Goal: Communication & Community: Answer question/provide support

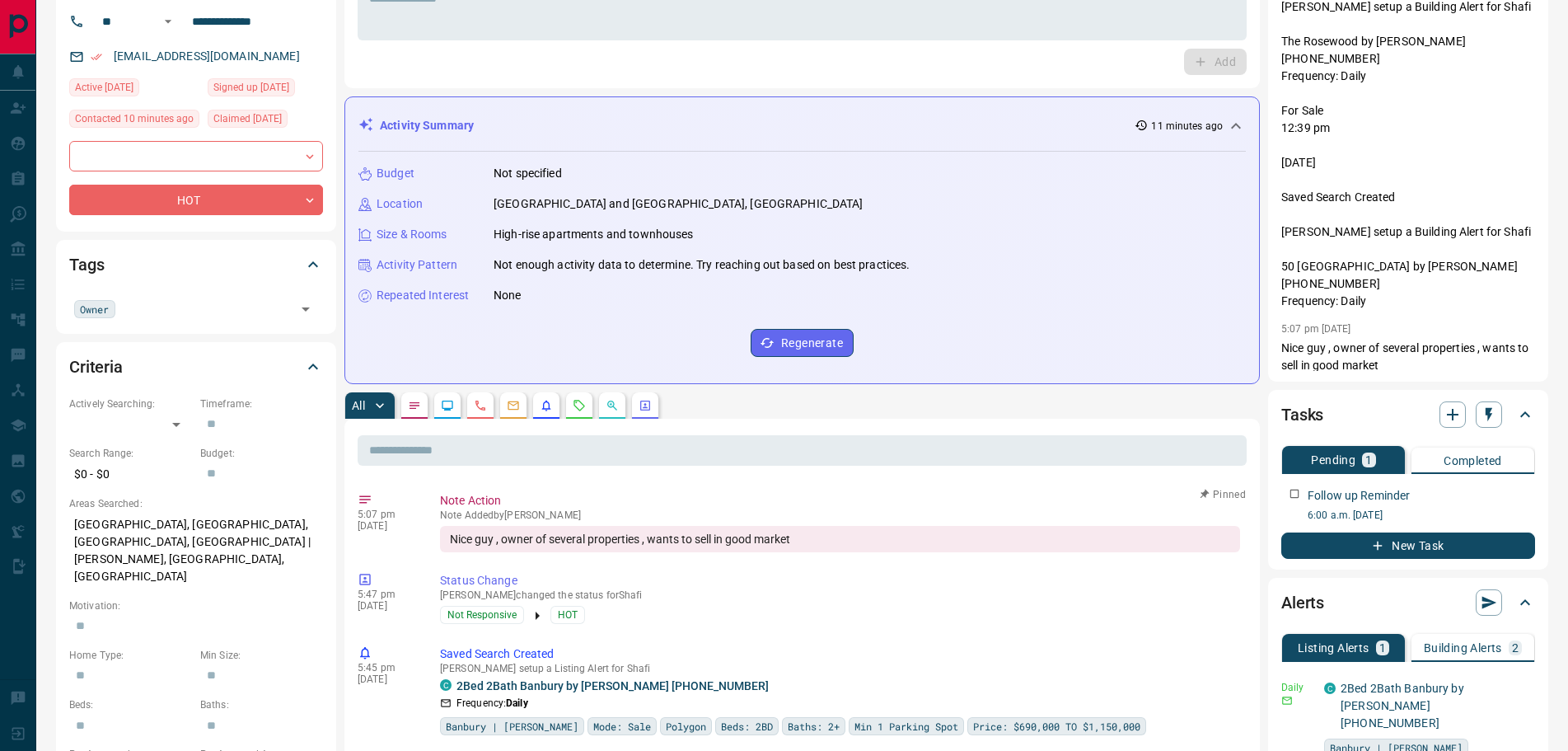
scroll to position [330, 0]
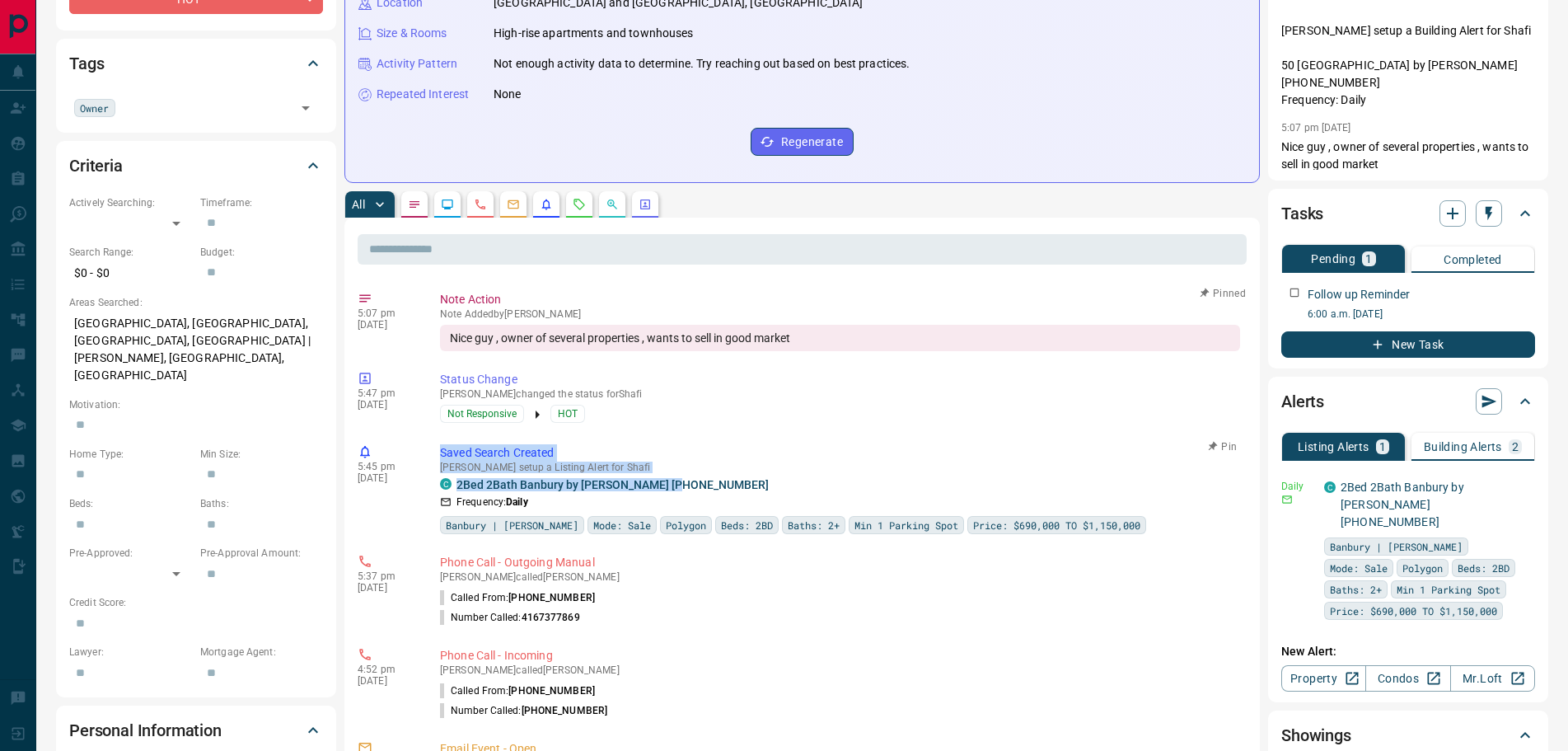
drag, startPoint x: 700, startPoint y: 487, endPoint x: 441, endPoint y: 449, distance: 261.8
click at [441, 449] on div "Saved Search Created [PERSON_NAME] setup a Listing Alert for Shafi C 2Bed 2Bath…" at bounding box center [843, 489] width 807 height 90
copy div "Saved Search Created [PERSON_NAME] setup a Listing Alert for Shafi C 2Bed 2Bath…"
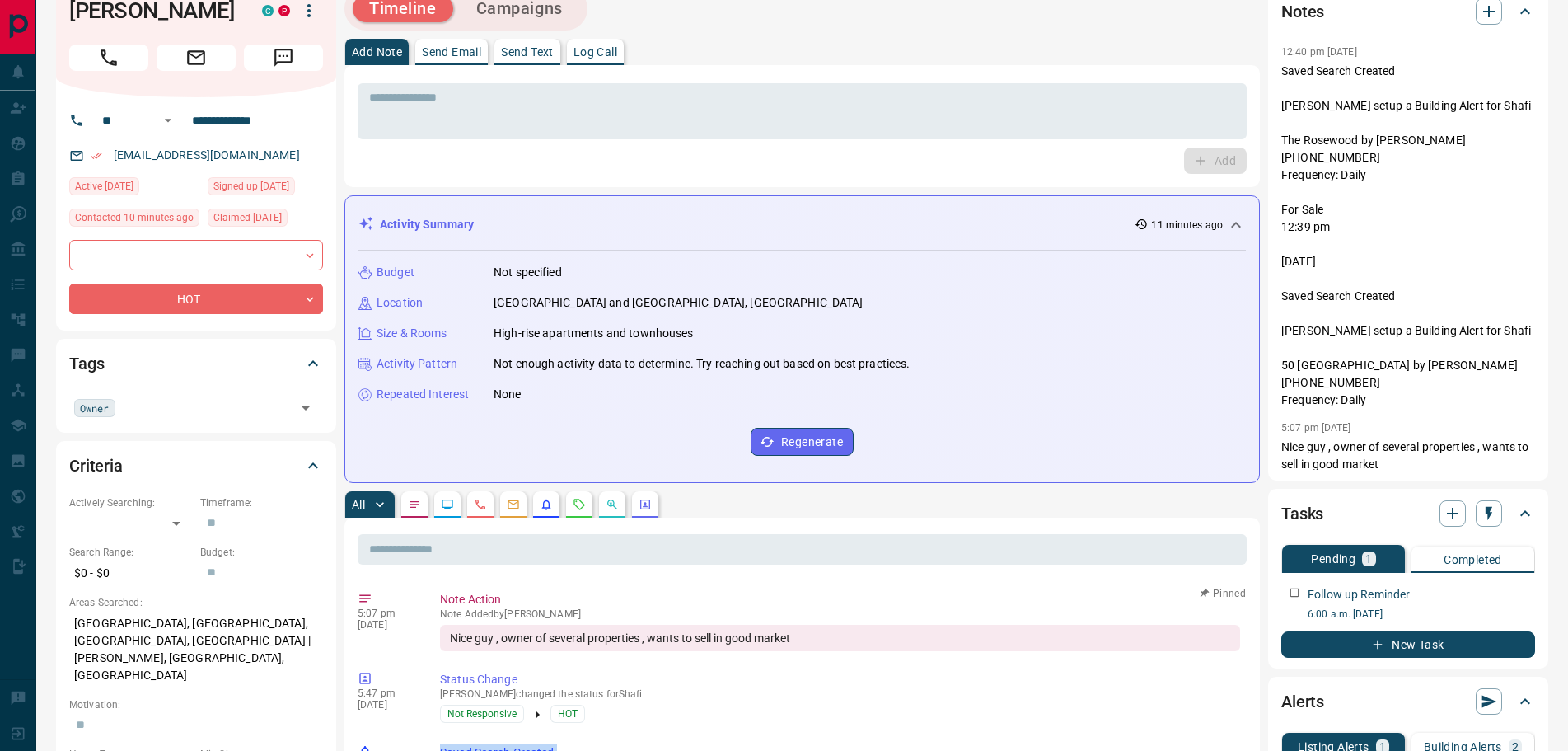
scroll to position [0, 0]
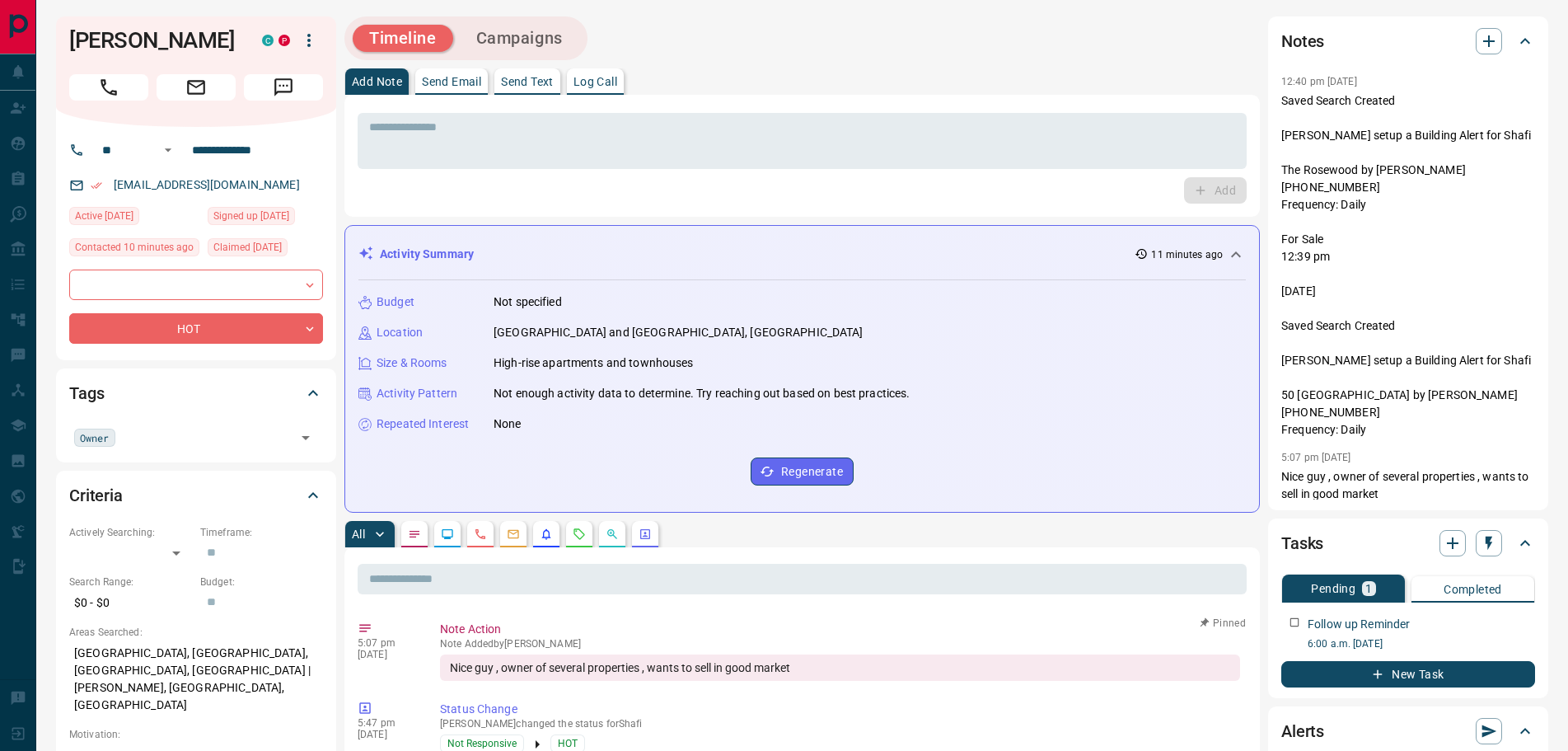
click at [476, 106] on div "* ​ Add" at bounding box center [802, 156] width 915 height 122
click at [472, 122] on textarea at bounding box center [802, 141] width 866 height 42
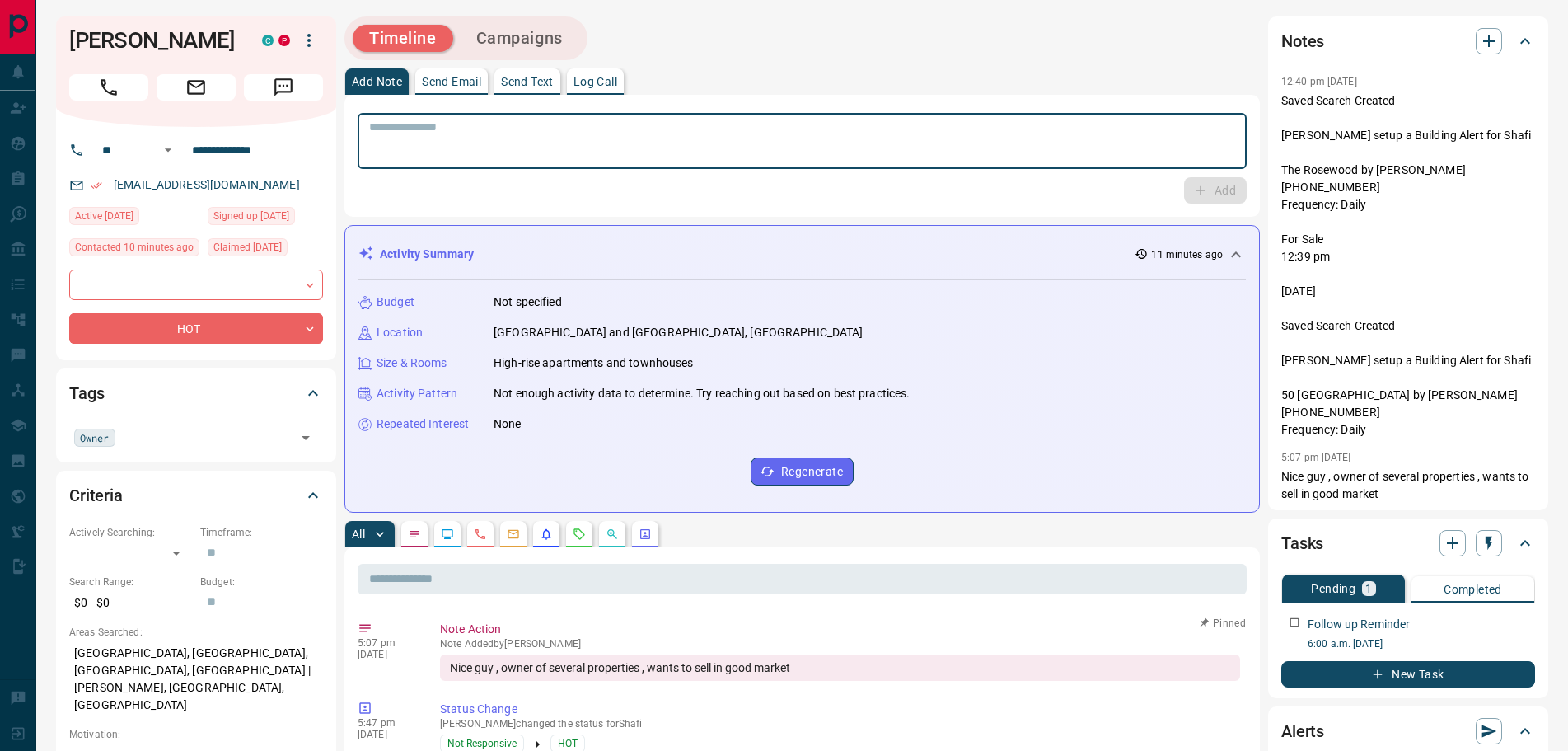
paste textarea "**********"
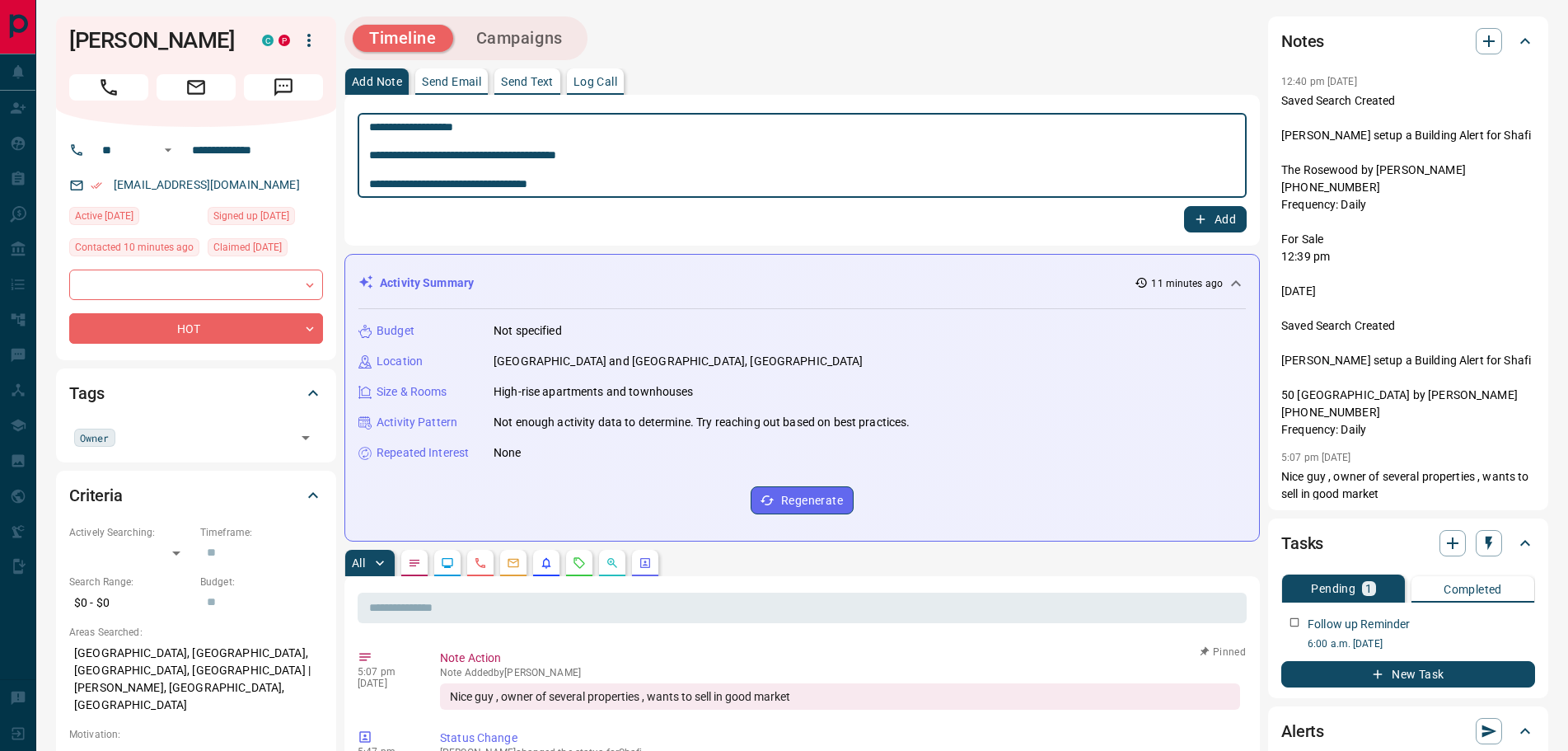
type textarea "**********"
click at [1197, 219] on icon "button" at bounding box center [1201, 219] width 9 height 9
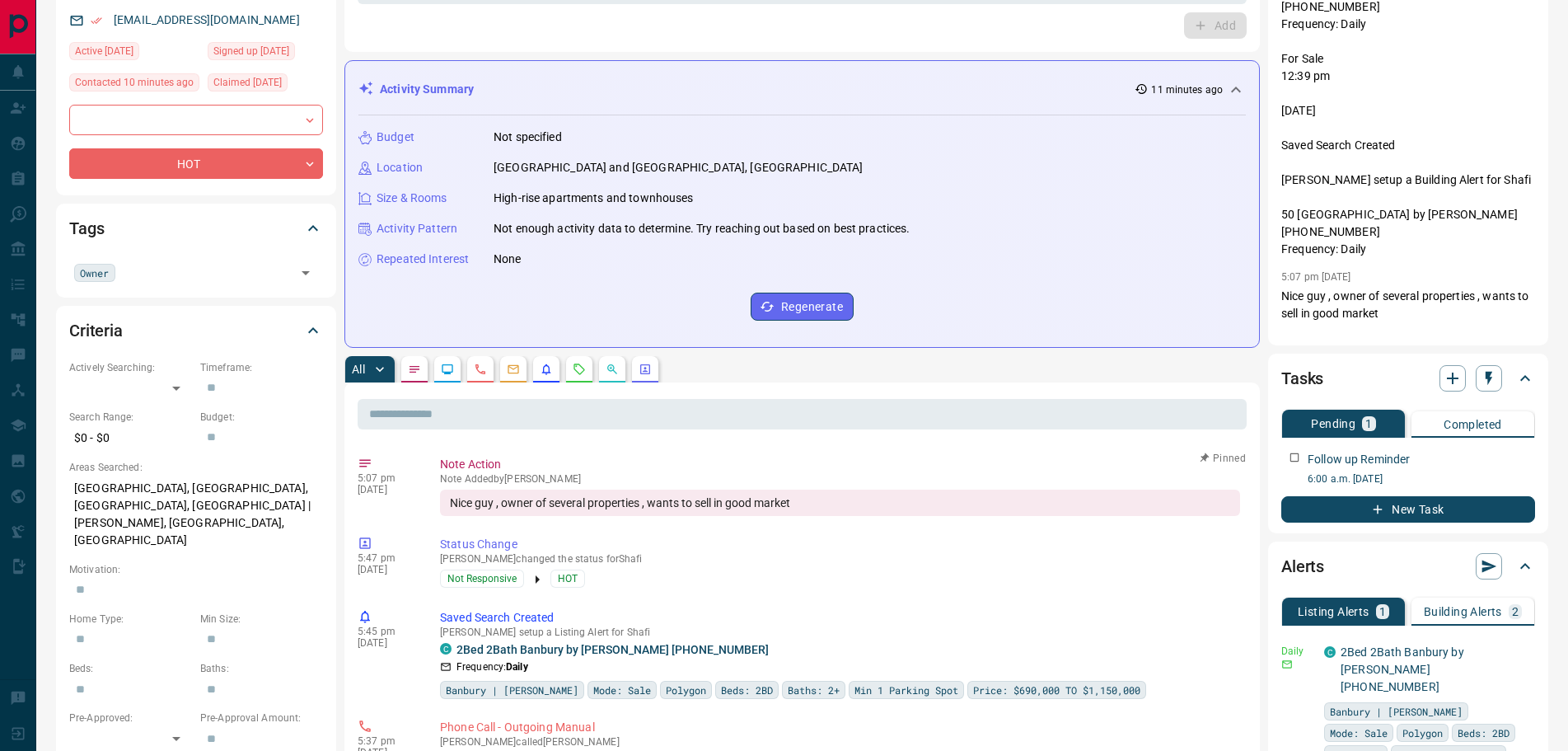
scroll to position [412, 0]
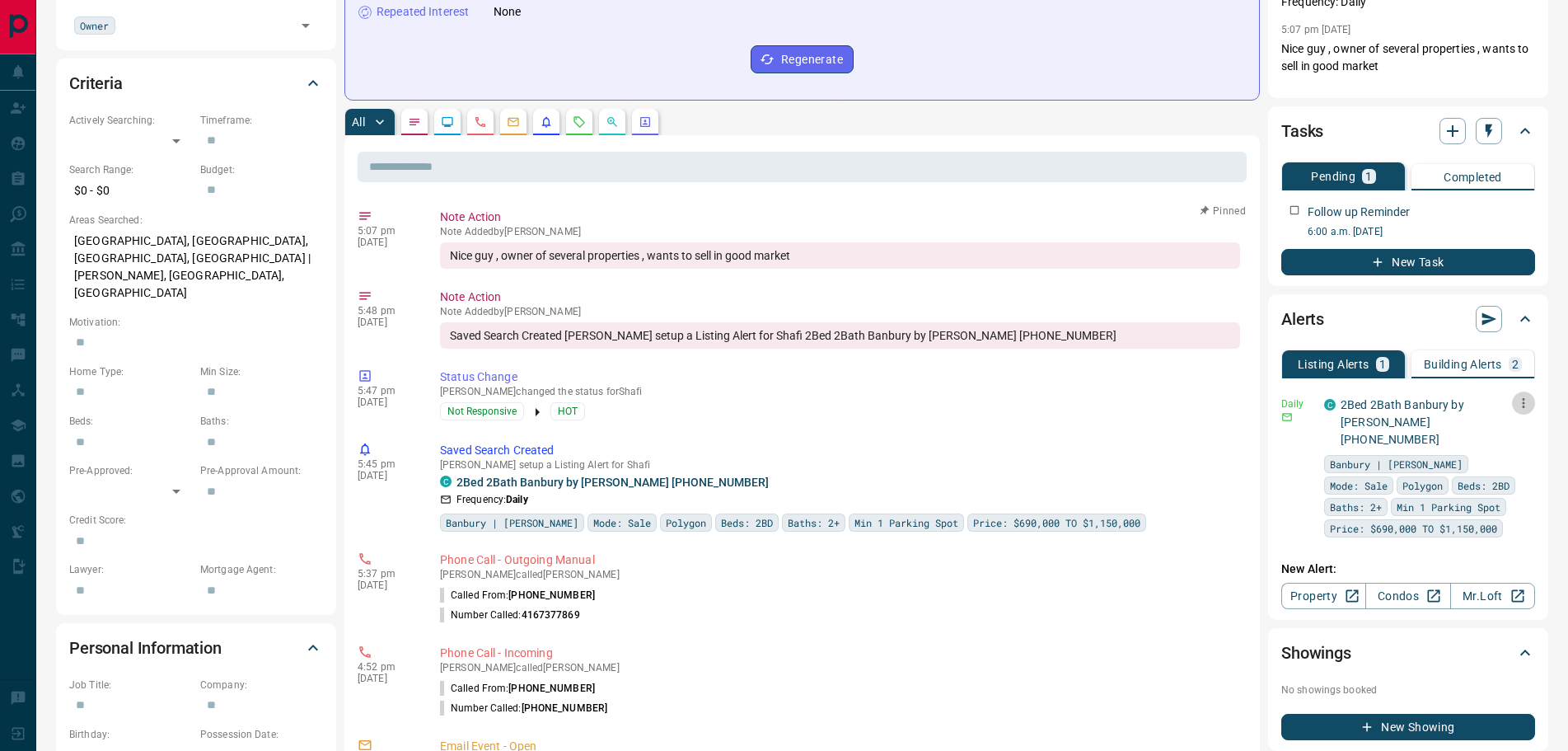
click at [1526, 408] on icon "button" at bounding box center [1524, 403] width 15 height 15
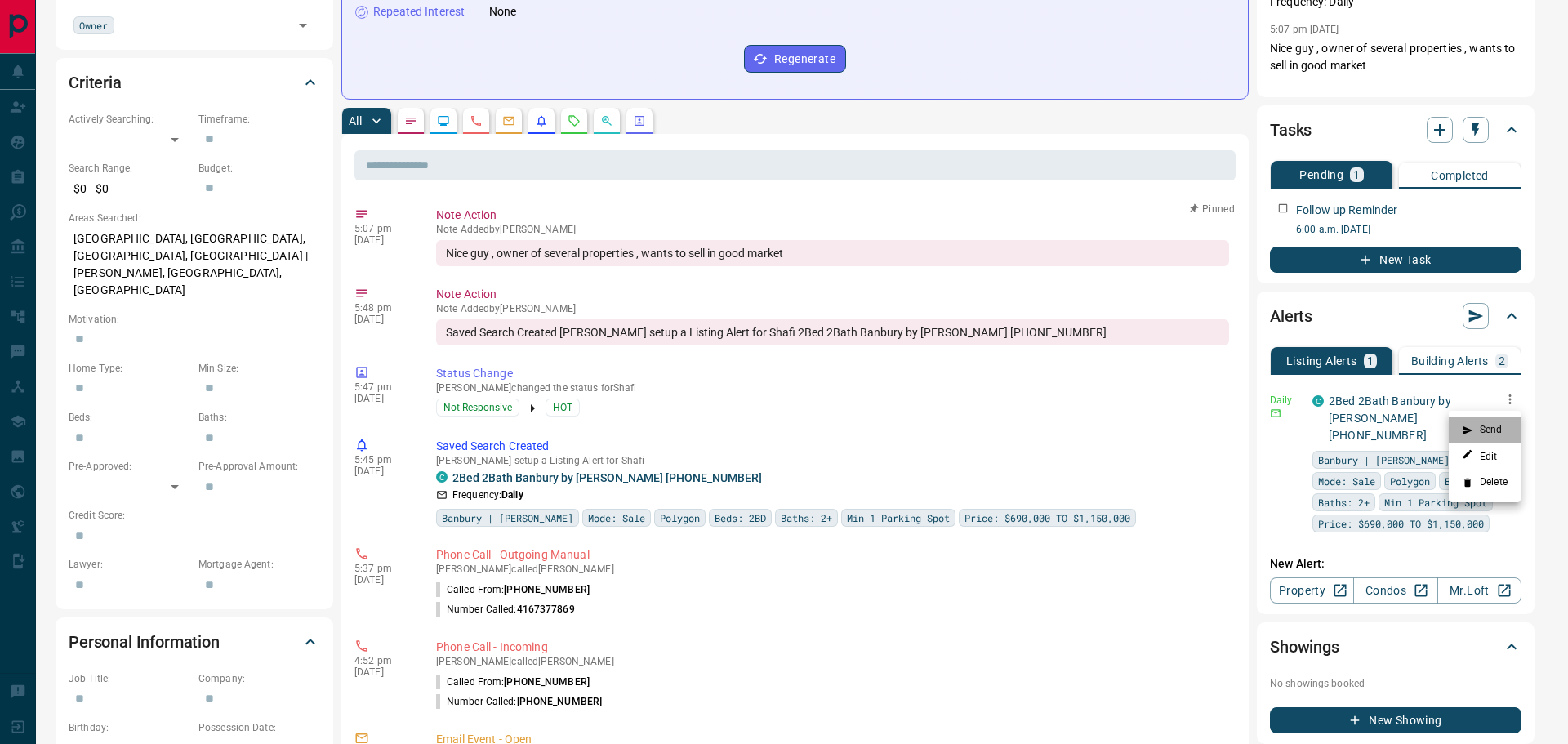
click at [1490, 432] on li "Send" at bounding box center [1484, 431] width 72 height 26
